Goal: Transaction & Acquisition: Purchase product/service

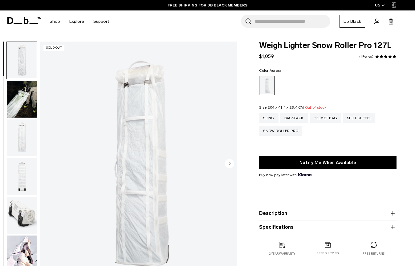
click at [8, 95] on img "button" at bounding box center [22, 99] width 30 height 37
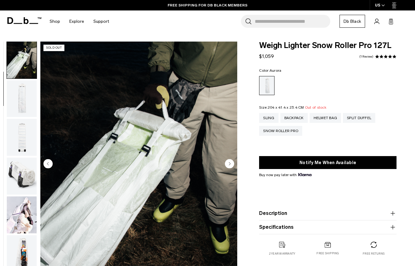
click at [14, 132] on img "button" at bounding box center [22, 137] width 30 height 37
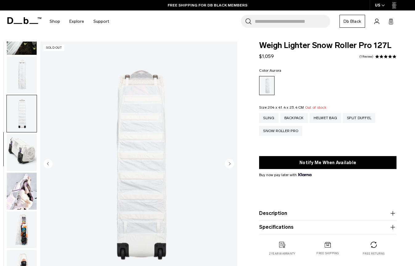
click at [14, 161] on img "button" at bounding box center [22, 152] width 30 height 37
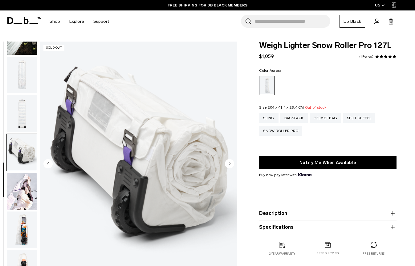
click at [14, 182] on img "button" at bounding box center [22, 191] width 30 height 37
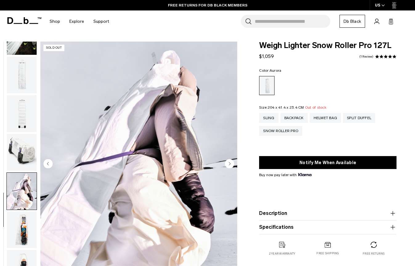
click at [20, 228] on img "button" at bounding box center [22, 230] width 30 height 37
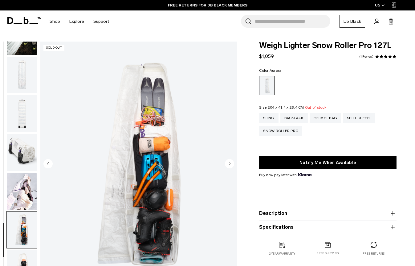
click at [20, 250] on img "button" at bounding box center [22, 268] width 30 height 37
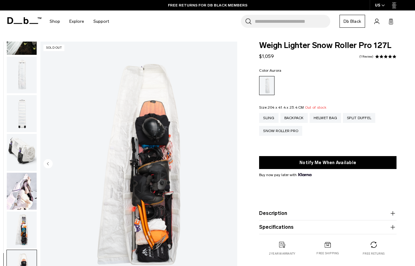
click at [21, 199] on img "button" at bounding box center [22, 191] width 30 height 37
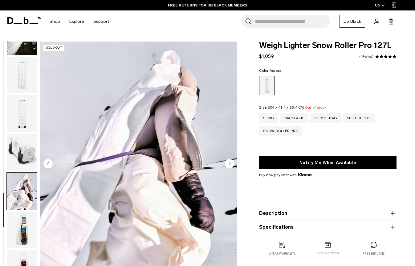
click at [97, 163] on img "6 / 8" at bounding box center [138, 165] width 197 height 246
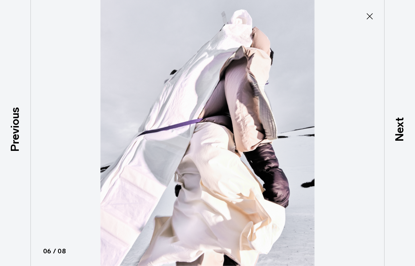
click at [175, 135] on img at bounding box center [207, 133] width 277 height 266
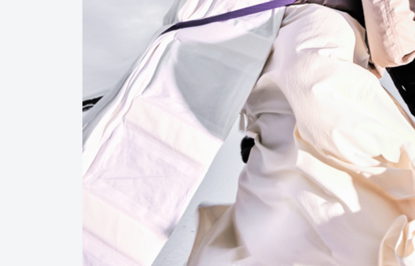
scroll to position [49, 0]
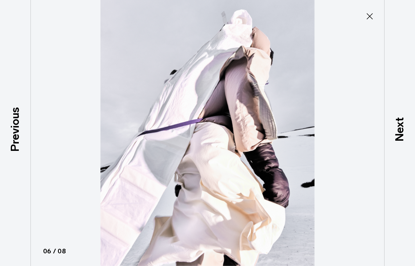
click at [367, 17] on icon at bounding box center [370, 16] width 10 height 10
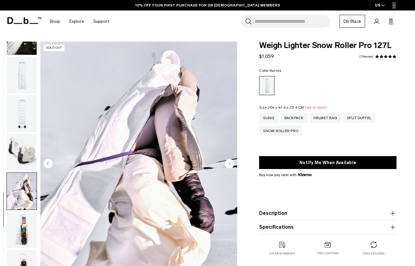
scroll to position [0, 0]
click at [14, 81] on img "button" at bounding box center [22, 75] width 30 height 37
